Goal: Check status: Check status

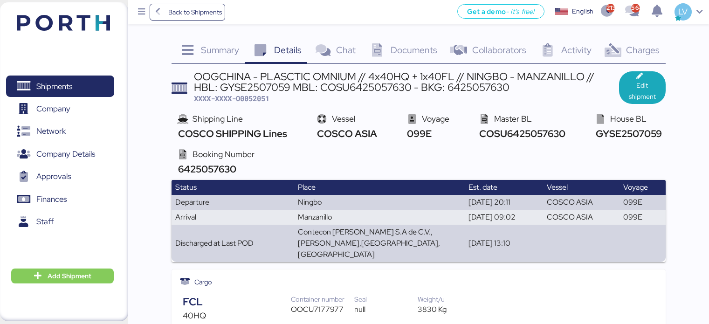
scroll to position [1275, 0]
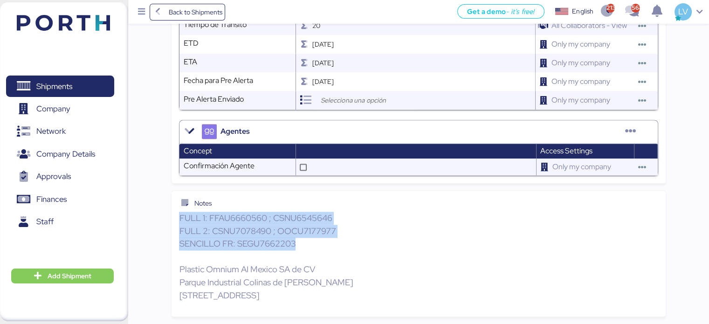
click at [86, 15] on img at bounding box center [63, 23] width 93 height 16
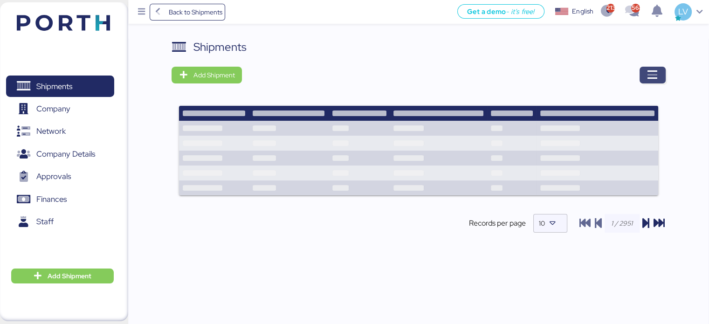
click at [647, 78] on icon "button" at bounding box center [652, 74] width 11 height 11
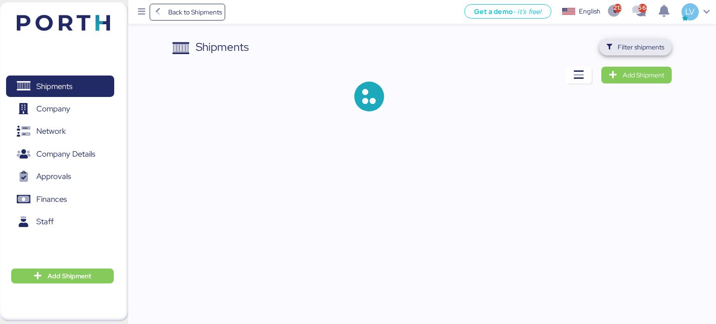
click at [649, 46] on span "Filter shipments" at bounding box center [640, 46] width 47 height 11
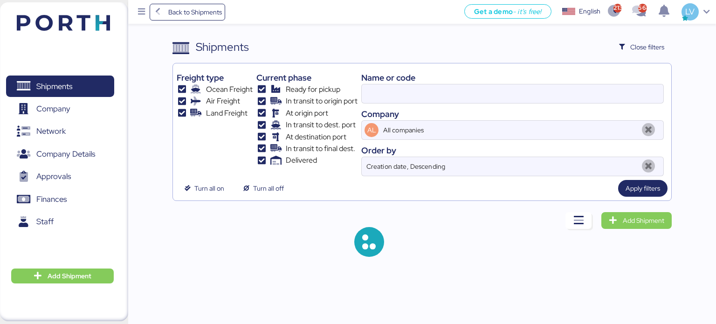
click at [565, 82] on div "Name or code" at bounding box center [512, 77] width 302 height 13
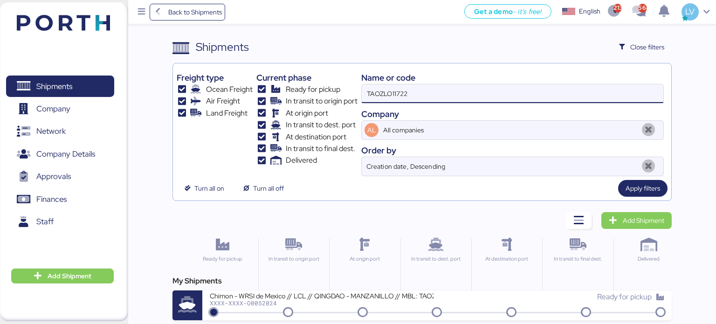
click at [558, 89] on input "TAOZLO11722" at bounding box center [513, 93] width 302 height 19
type input "macpa"
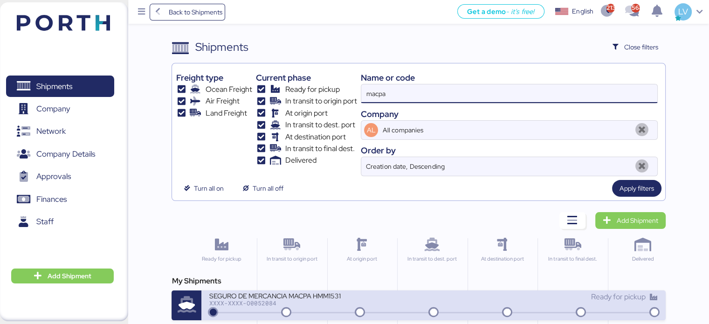
click at [312, 296] on div "SEGURO DE MERCANCIA MACPA HMM1531" at bounding box center [321, 295] width 224 height 8
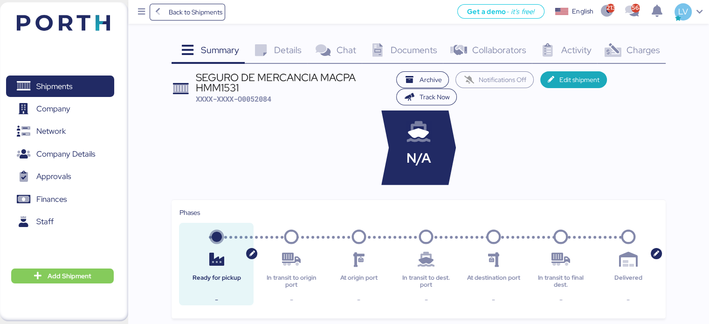
click at [343, 165] on div at bounding box center [270, 147] width 199 height 75
click at [268, 87] on div "SEGURO DE MERCANCIA MACPA HMM1531" at bounding box center [294, 82] width 196 height 21
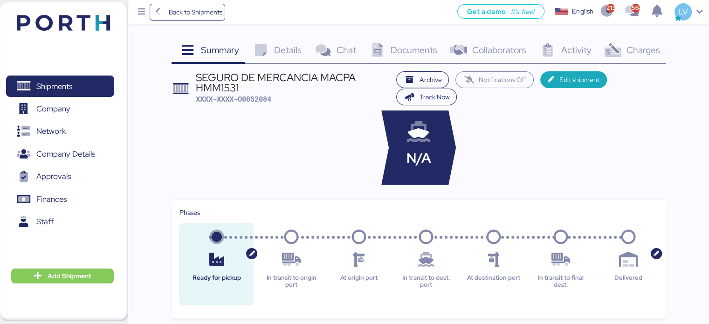
click at [268, 87] on div "SEGURO DE MERCANCIA MACPA HMM1531" at bounding box center [294, 82] width 196 height 21
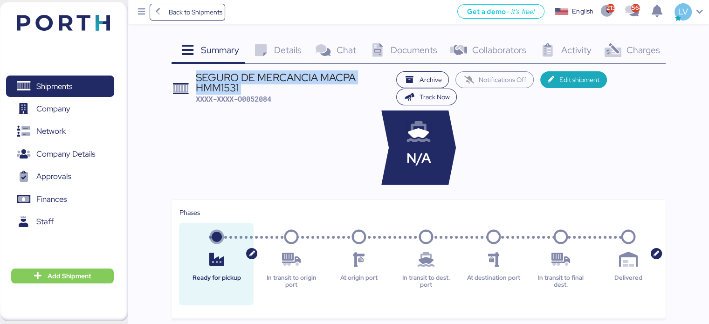
click at [268, 87] on div "SEGURO DE MERCANCIA MACPA HMM1531" at bounding box center [294, 82] width 196 height 21
copy div "SEGURO DE MERCANCIA MACPA HMM1531"
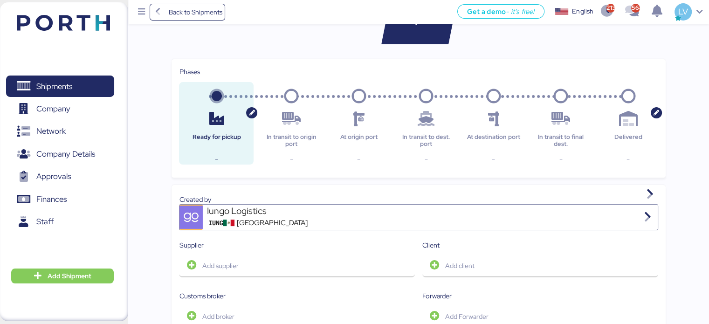
scroll to position [267, 0]
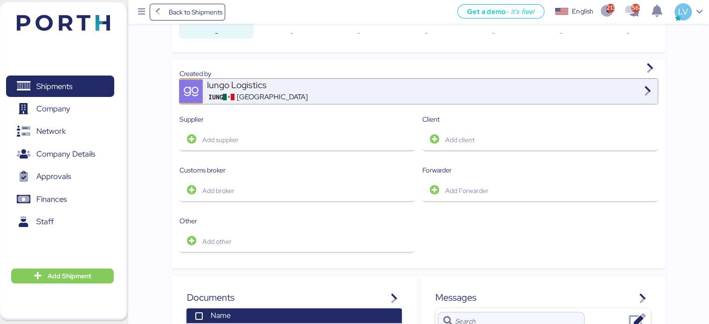
click at [475, 102] on div "Iungo Logistics IUNG [GEOGRAPHIC_DATA]" at bounding box center [430, 91] width 454 height 25
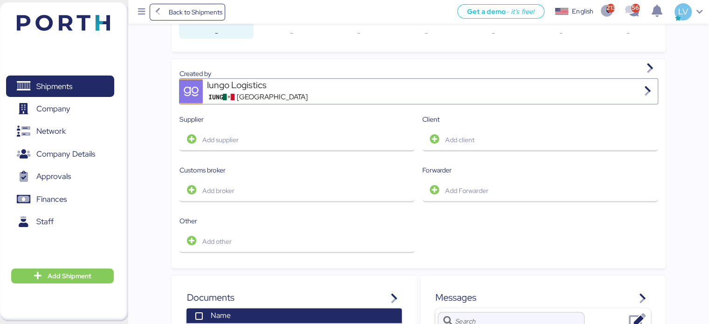
click at [672, 95] on div "Summary 0 Details 0 Chat 0 Documents 0 Collaborators 0 Activity 0 Charges 0 SEG…" at bounding box center [354, 132] width 709 height 798
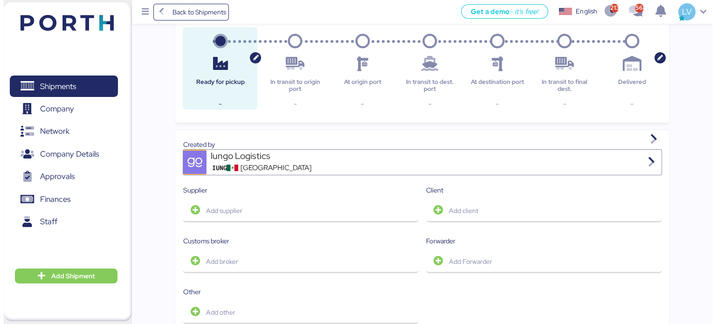
scroll to position [0, 0]
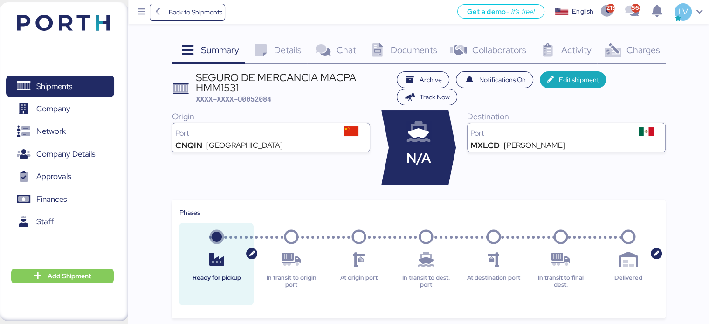
click at [646, 52] on span "Charges" at bounding box center [643, 50] width 34 height 12
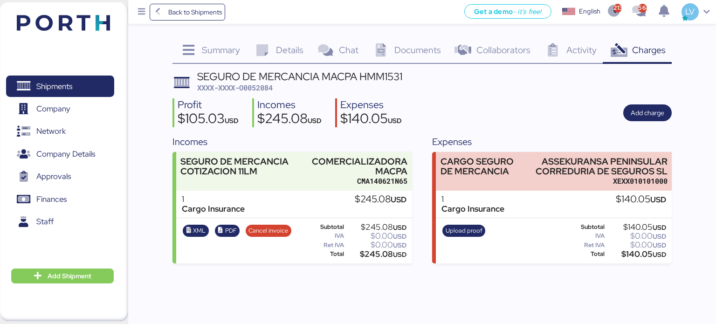
click at [261, 86] on span "XXXX-XXXX-O0052084" at bounding box center [234, 87] width 75 height 9
copy span "O0052084"
